Goal: Register for event/course

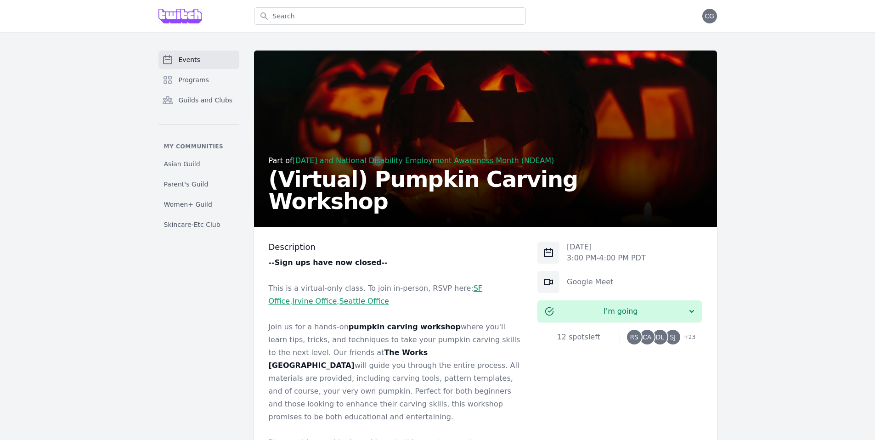
scroll to position [207, 0]
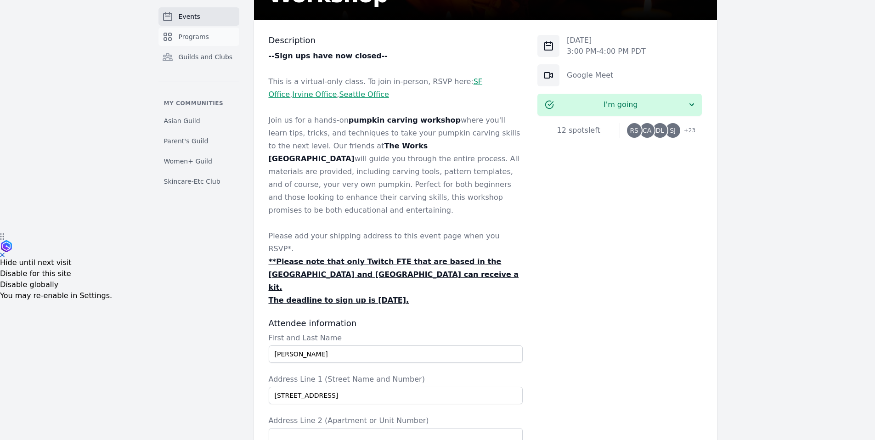
click at [214, 40] on link "Programs" at bounding box center [199, 37] width 81 height 18
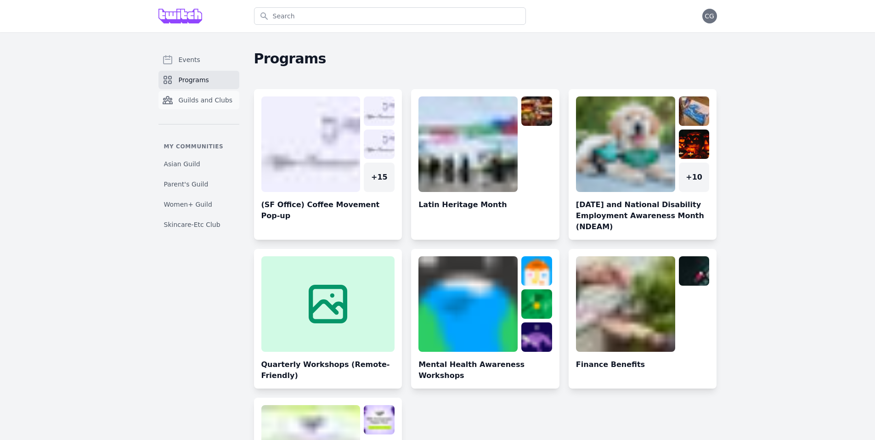
click at [220, 98] on span "Guilds and Clubs" at bounding box center [206, 100] width 54 height 9
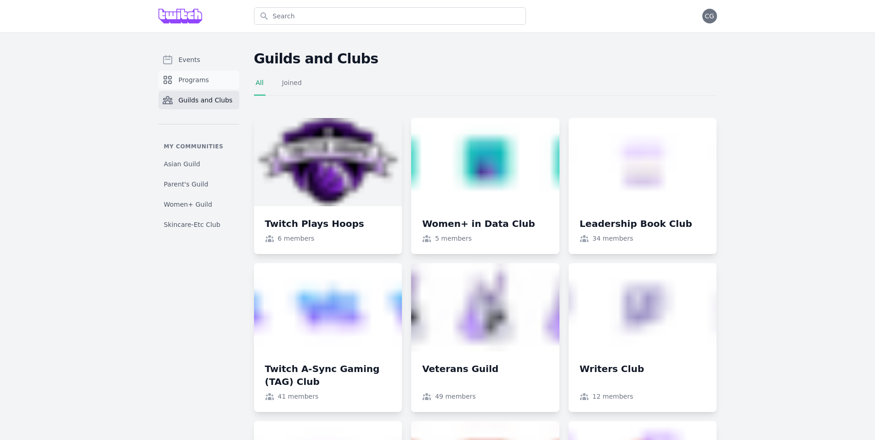
click at [213, 86] on link "Programs" at bounding box center [199, 80] width 81 height 18
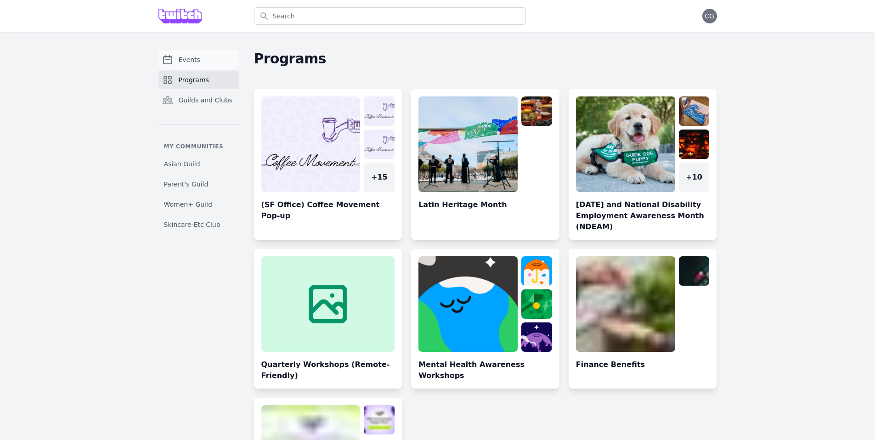
click at [207, 63] on link "Events" at bounding box center [199, 60] width 81 height 18
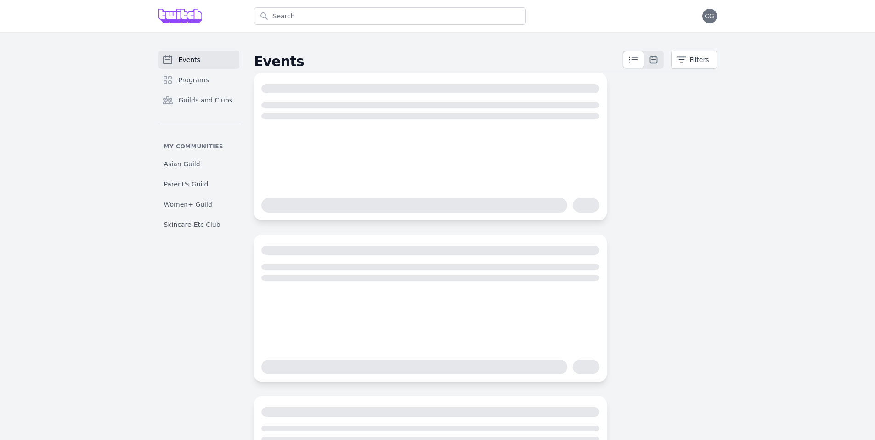
click at [720, 55] on div "Events Programs Guilds and Clubs My communities Asian Guild Parent's Guild Wome…" at bounding box center [438, 297] width 588 height 493
click at [709, 55] on button "Filters" at bounding box center [694, 60] width 46 height 18
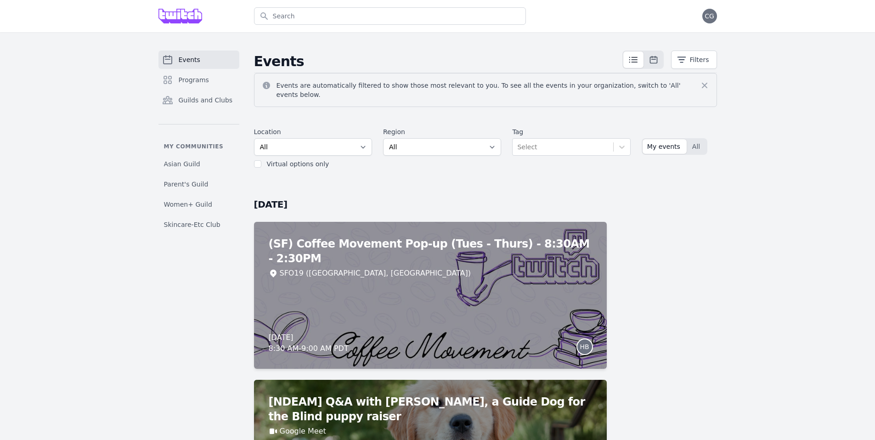
click at [299, 160] on label "Virtual options only" at bounding box center [298, 163] width 62 height 7
click at [258, 160] on input "checkbox" at bounding box center [257, 163] width 7 height 7
checkbox input "true"
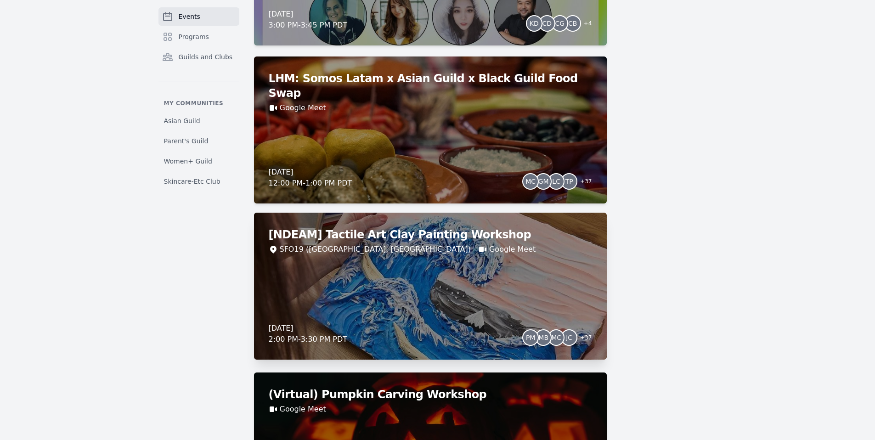
scroll to position [951, 0]
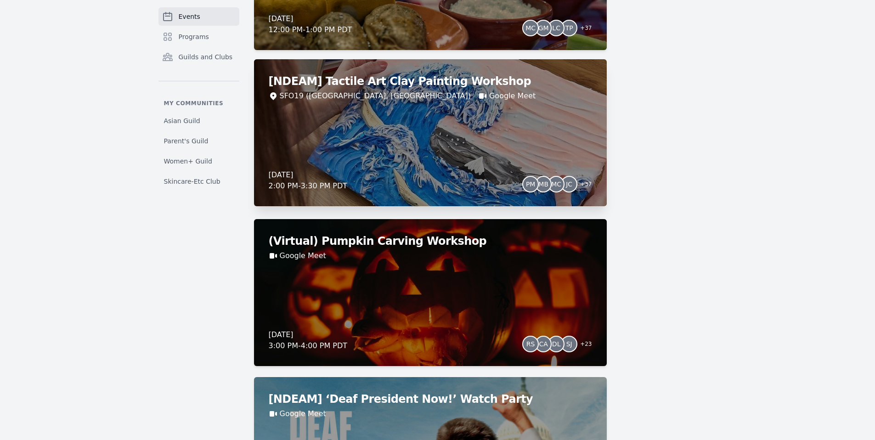
click at [501, 143] on div "[NDEAM] Tactile Art Clay Painting Workshop SFO19 ([GEOGRAPHIC_DATA], [GEOGRAPHI…" at bounding box center [430, 132] width 353 height 147
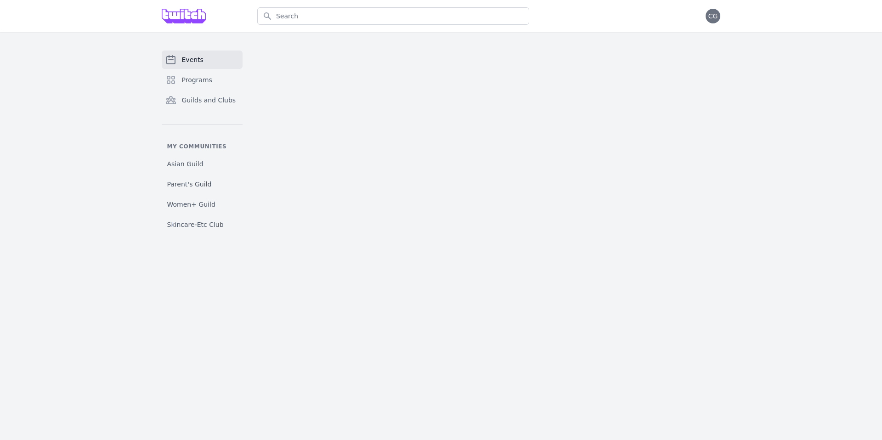
select select "Starry Night"
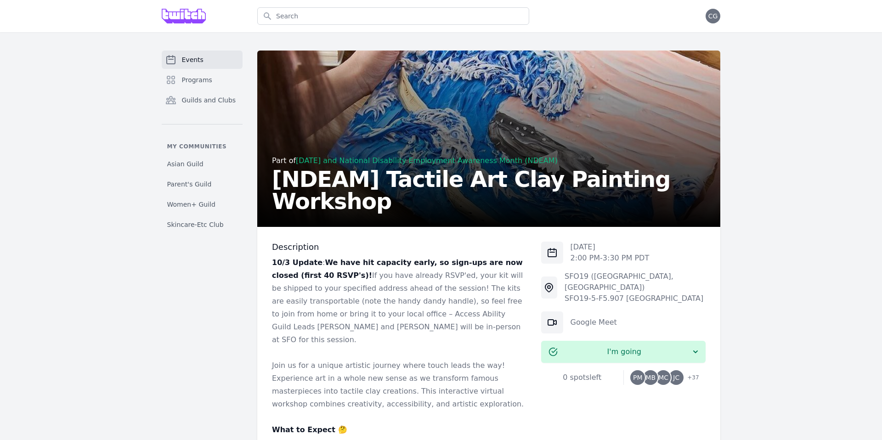
scroll to position [154, 0]
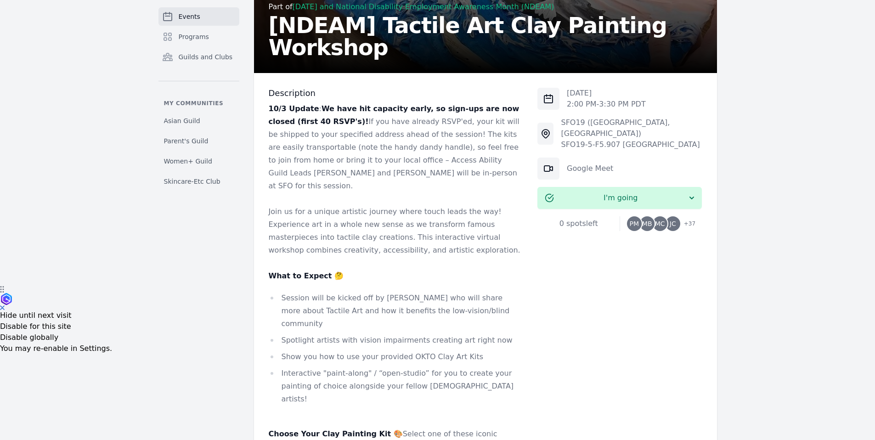
click at [663, 219] on span "MC" at bounding box center [660, 223] width 15 height 15
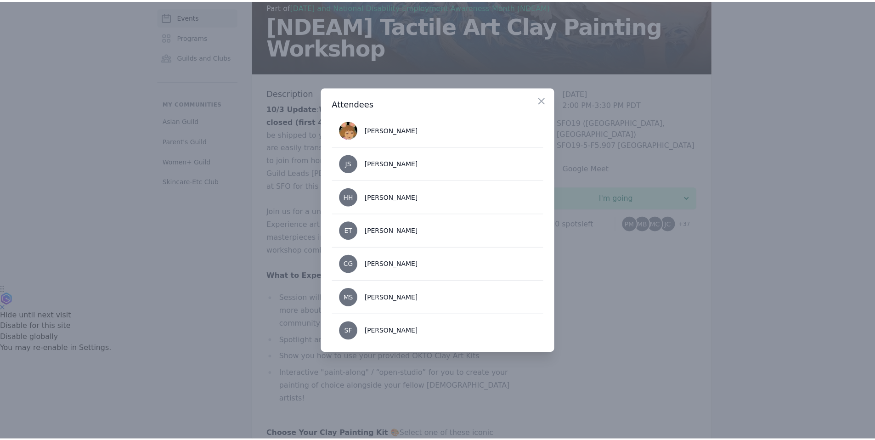
scroll to position [1149, 0]
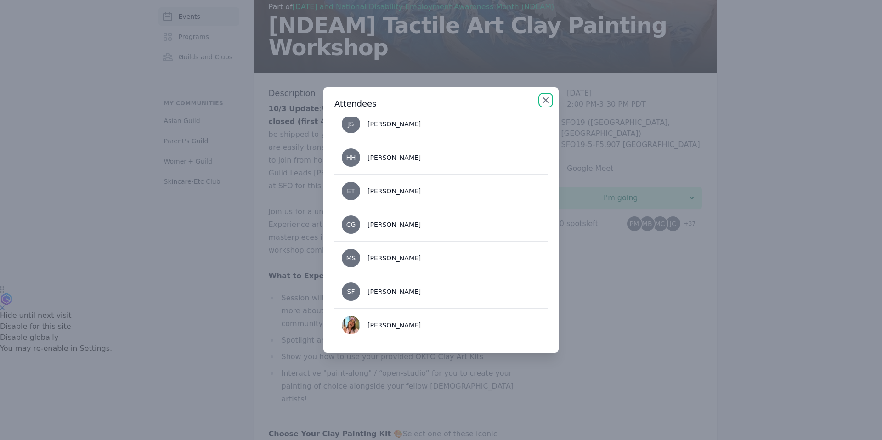
click at [544, 102] on icon "button" at bounding box center [546, 100] width 6 height 6
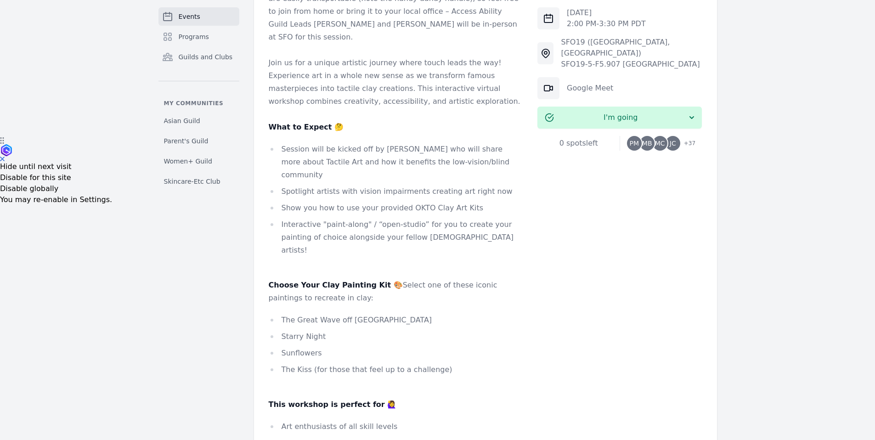
scroll to position [504, 0]
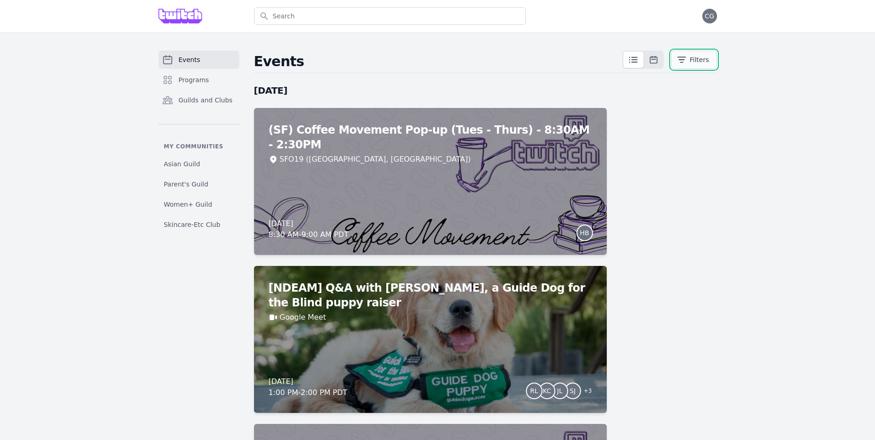
drag, startPoint x: 682, startPoint y: 64, endPoint x: 676, endPoint y: 66, distance: 6.7
click at [682, 65] on button "Filters" at bounding box center [694, 60] width 46 height 18
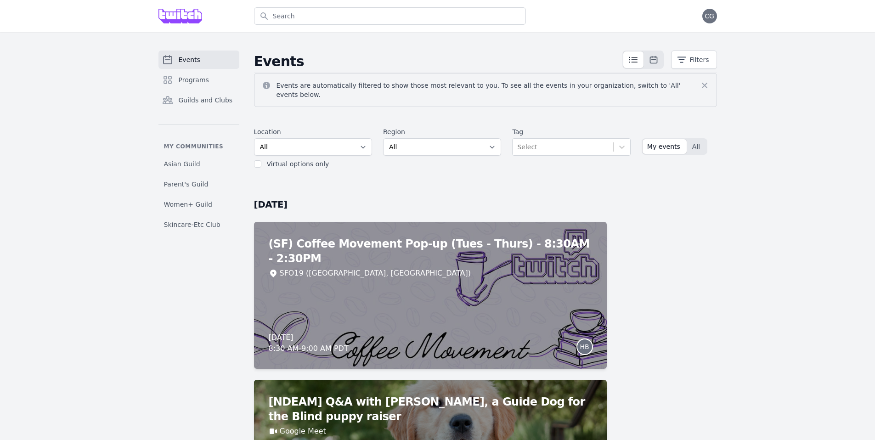
click at [321, 160] on label "Virtual options only" at bounding box center [298, 163] width 62 height 7
click at [256, 160] on input "checkbox" at bounding box center [257, 163] width 7 height 7
checkbox input "true"
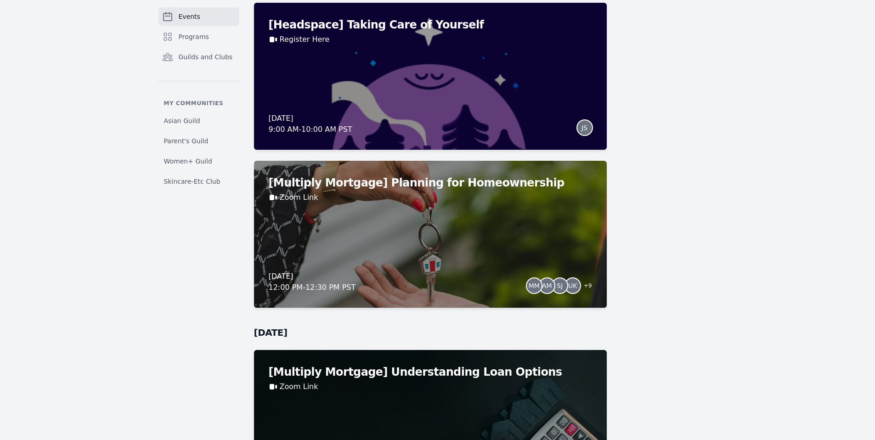
scroll to position [2763, 0]
